Goal: Task Accomplishment & Management: Manage account settings

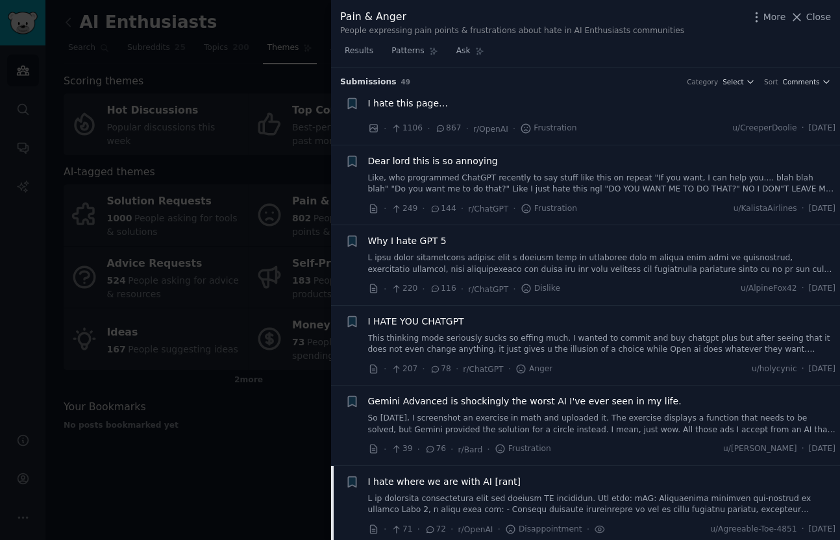
scroll to position [746, 0]
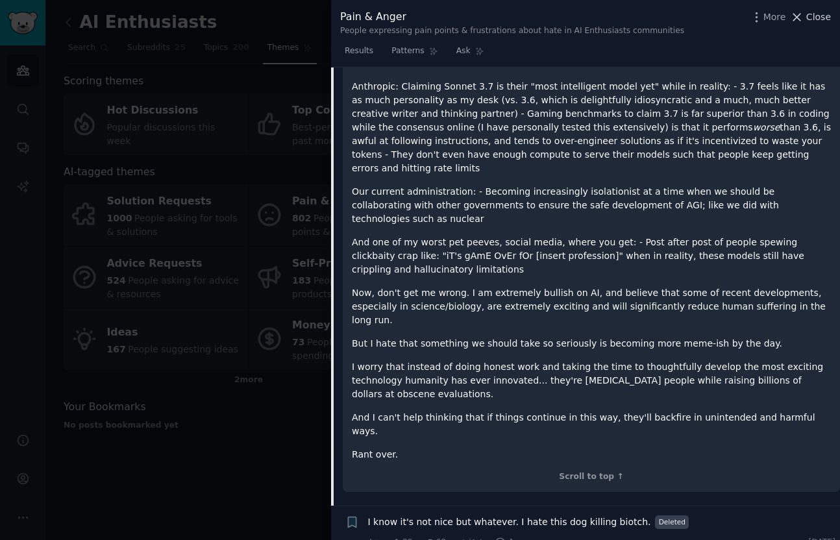
click at [821, 22] on span "Close" at bounding box center [818, 17] width 25 height 14
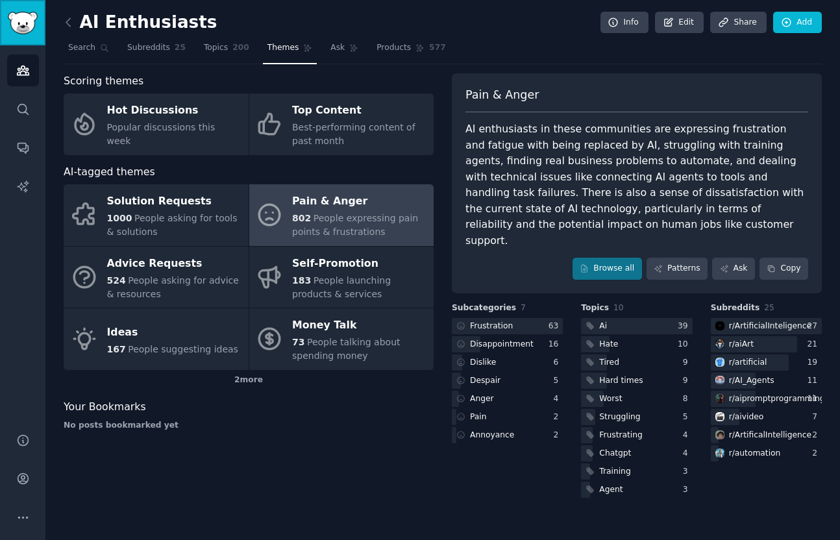
click at [21, 21] on img "Sidebar" at bounding box center [23, 23] width 30 height 23
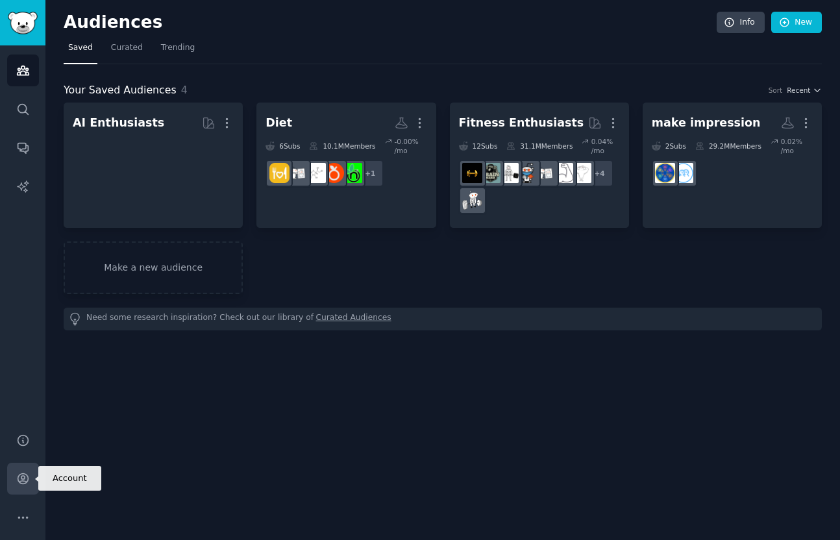
click at [30, 479] on link "Account" at bounding box center [23, 479] width 32 height 32
